Goal: Navigation & Orientation: Find specific page/section

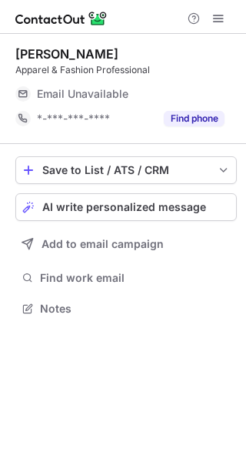
scroll to position [298, 246]
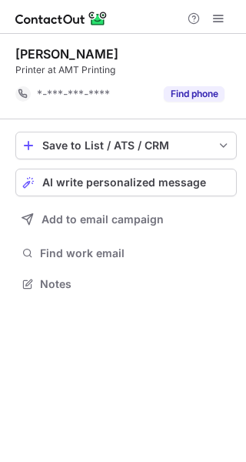
scroll to position [273, 246]
